Goal: Navigation & Orientation: Find specific page/section

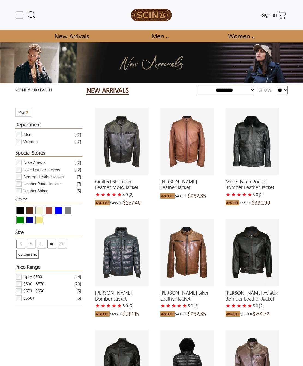
select select "********"
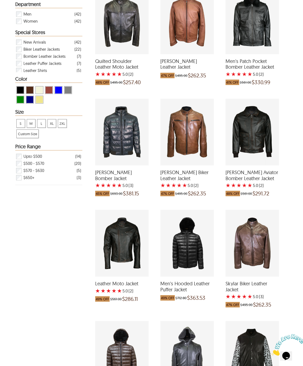
scroll to position [136, 0]
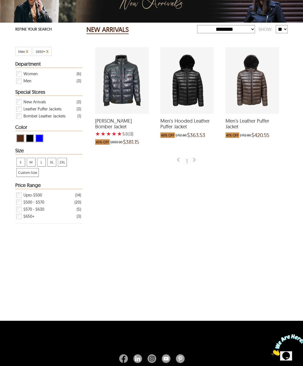
scroll to position [61, 0]
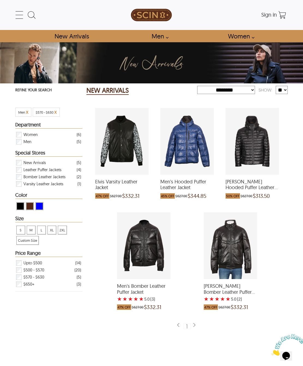
click at [22, 10] on icon at bounding box center [19, 15] width 11 height 11
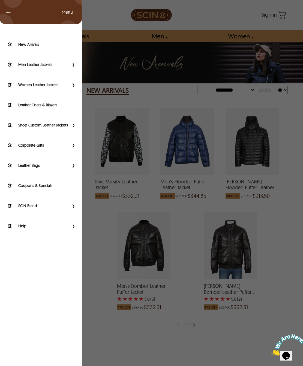
click at [25, 229] on label "Help" at bounding box center [43, 225] width 51 height 5
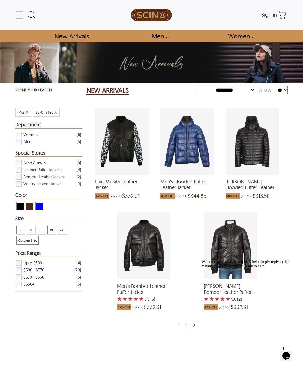
click at [23, 17] on icon at bounding box center [19, 15] width 11 height 11
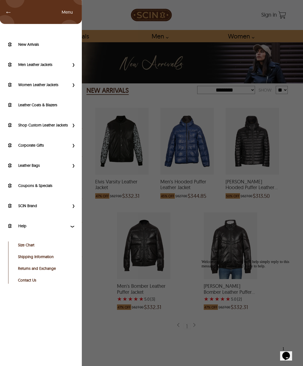
click at [19, 17] on icon "Primary Side Menu" at bounding box center [41, 9] width 82 height 27
click at [19, 16] on icon "Primary Side Menu" at bounding box center [41, 9] width 82 height 27
click at [19, 15] on icon "Primary Side Menu" at bounding box center [41, 9] width 82 height 27
click at [17, 15] on icon "Primary Side Menu" at bounding box center [41, 9] width 82 height 27
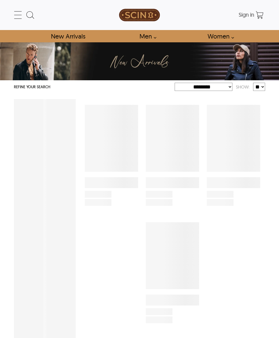
select select "********"
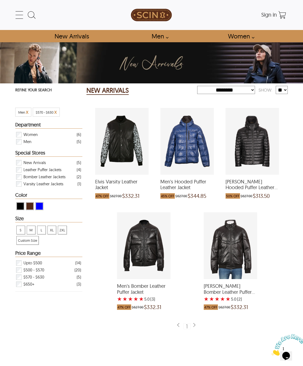
click at [22, 17] on icon at bounding box center [19, 15] width 11 height 11
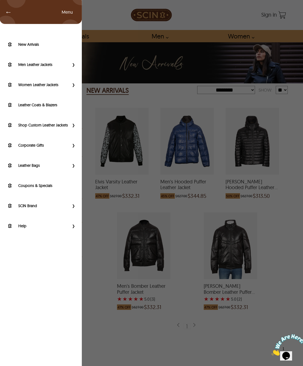
click at [25, 209] on label "SCIN Brand" at bounding box center [43, 205] width 51 height 5
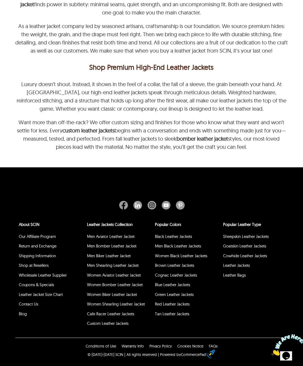
scroll to position [2359, 0]
click at [31, 268] on link "Shop at Resellers" at bounding box center [34, 265] width 30 height 5
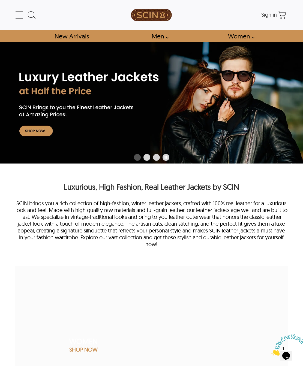
scroll to position [2200, 0]
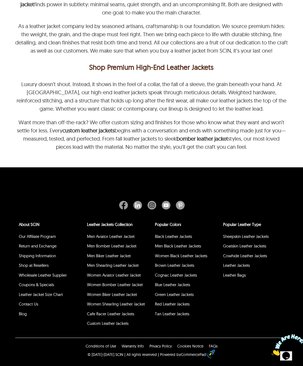
click at [27, 304] on link "Contact Us" at bounding box center [28, 304] width 19 height 5
